Goal: Information Seeking & Learning: Learn about a topic

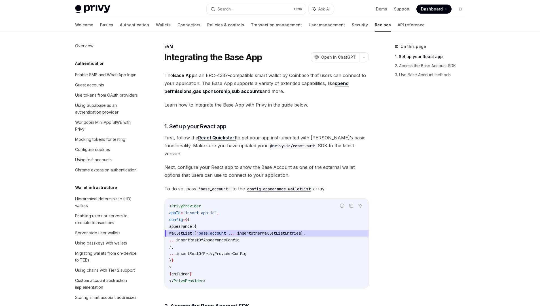
scroll to position [751, 0]
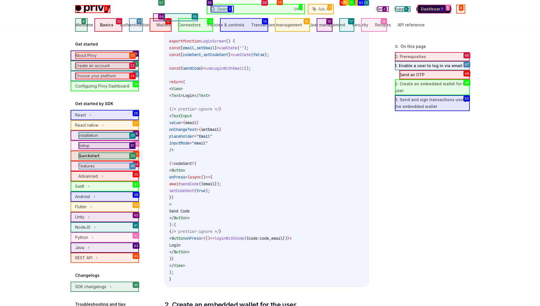
scroll to position [306, 0]
